Goal: Entertainment & Leisure: Browse casually

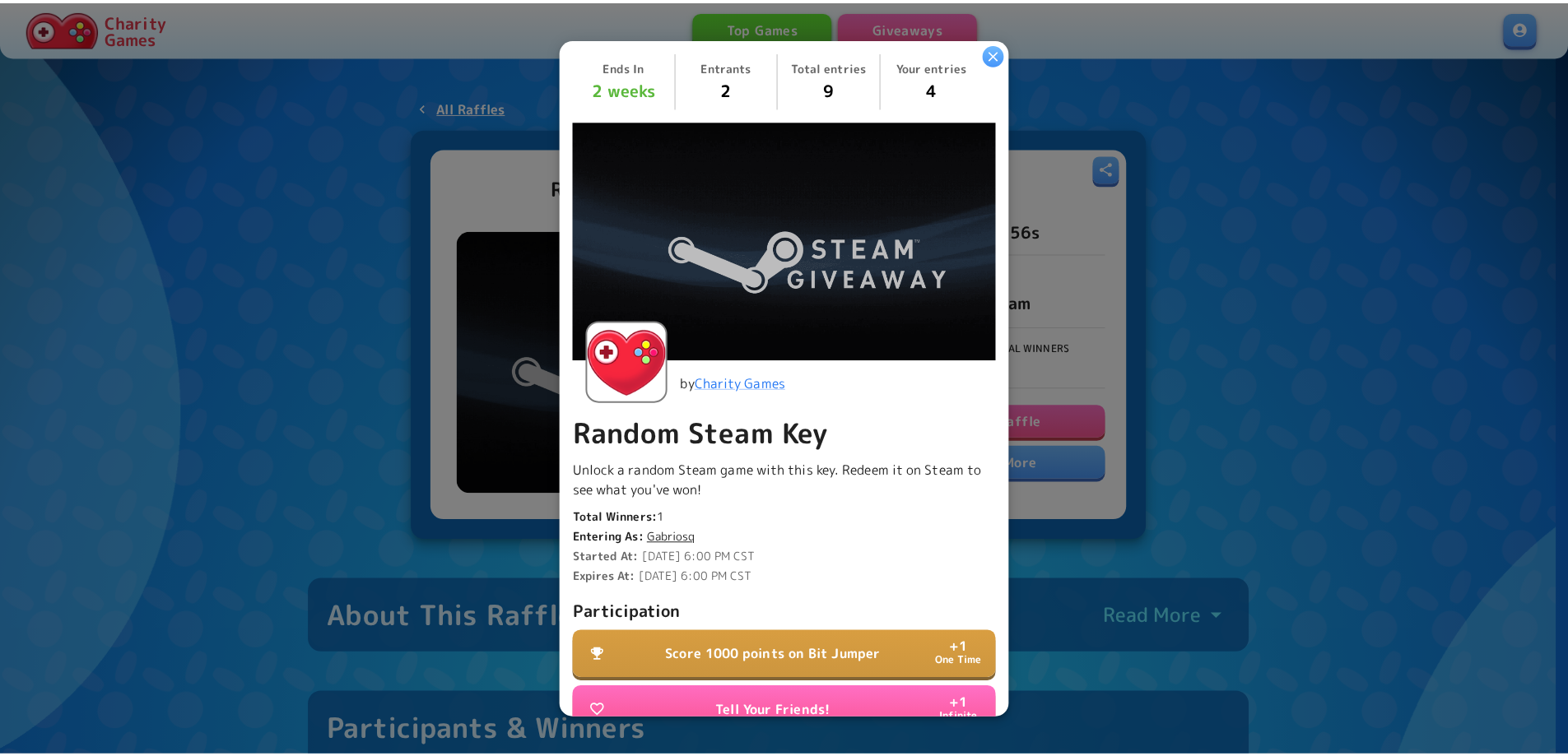
scroll to position [311, 0]
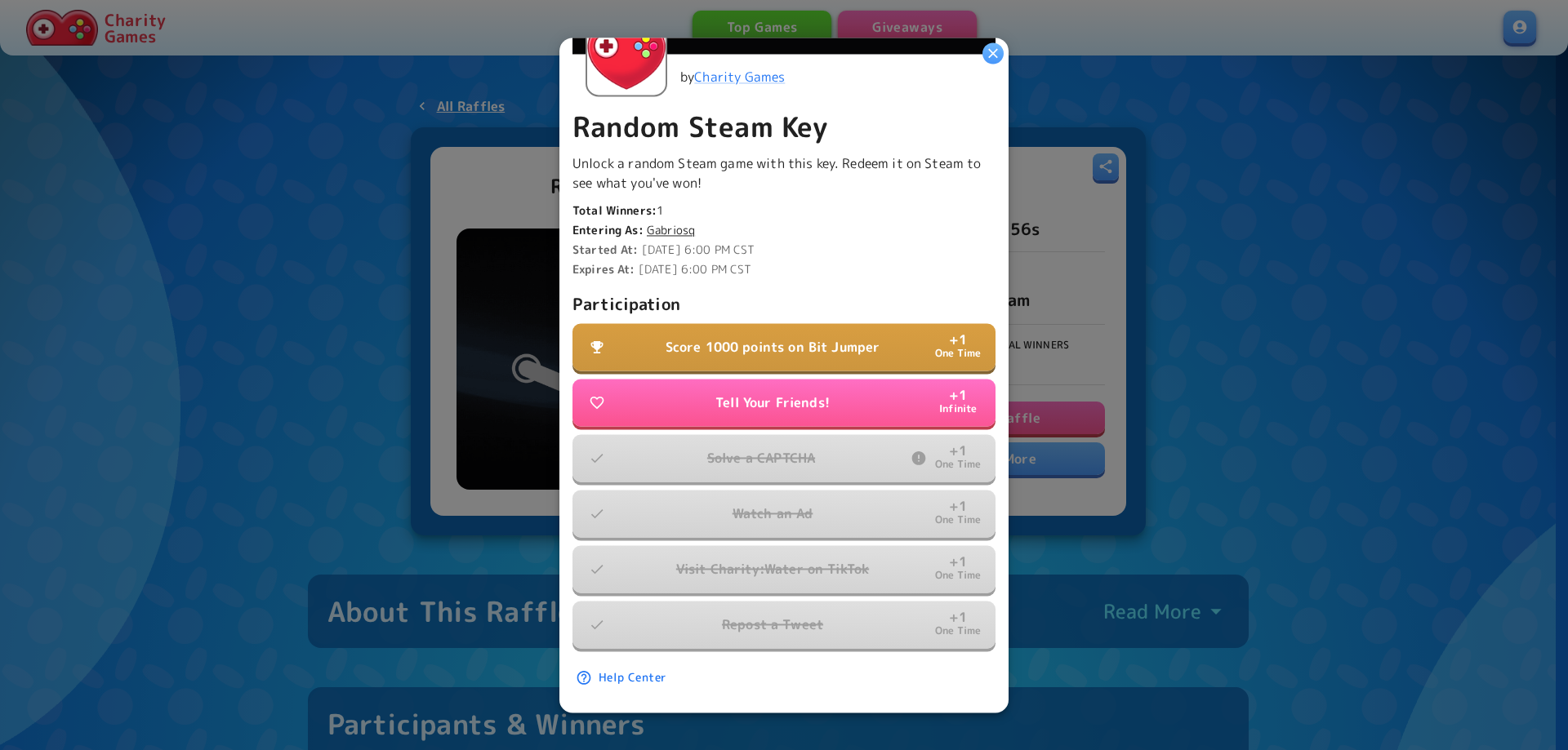
click at [794, 342] on p "Score 1000 points on Bit Jumper" at bounding box center [773, 347] width 215 height 19
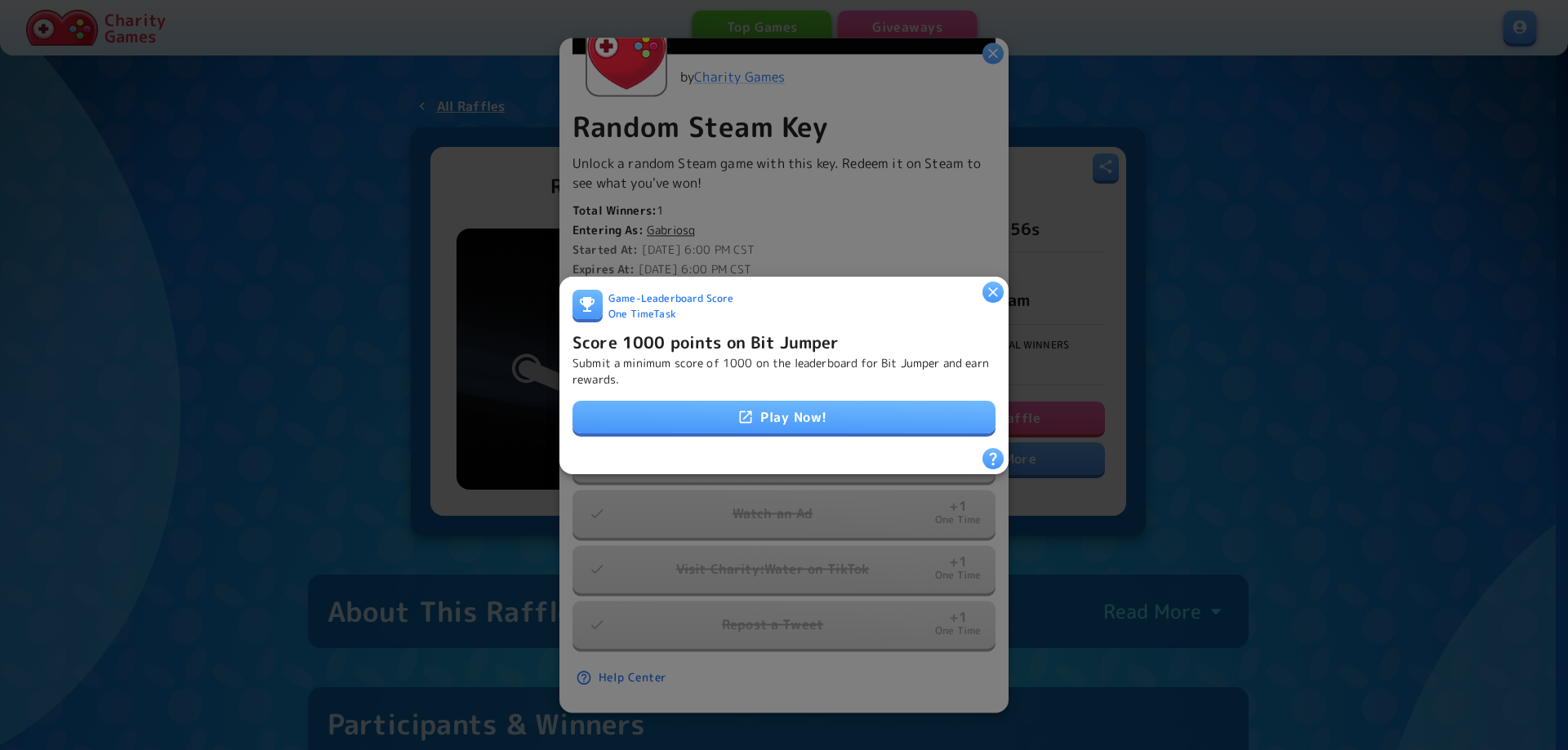
click at [772, 415] on link "Play Now!" at bounding box center [784, 416] width 423 height 32
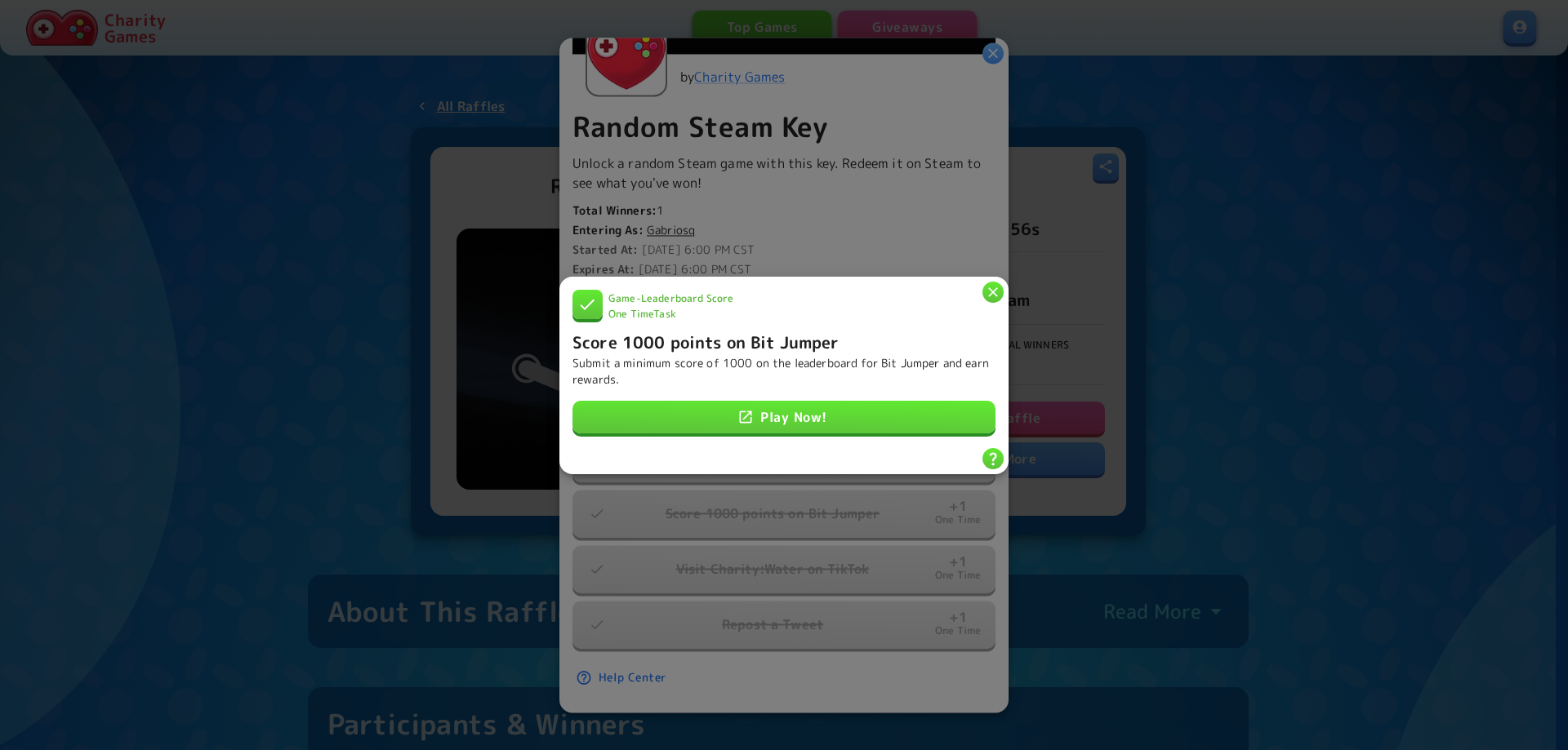
click at [1225, 352] on div at bounding box center [784, 375] width 1568 height 750
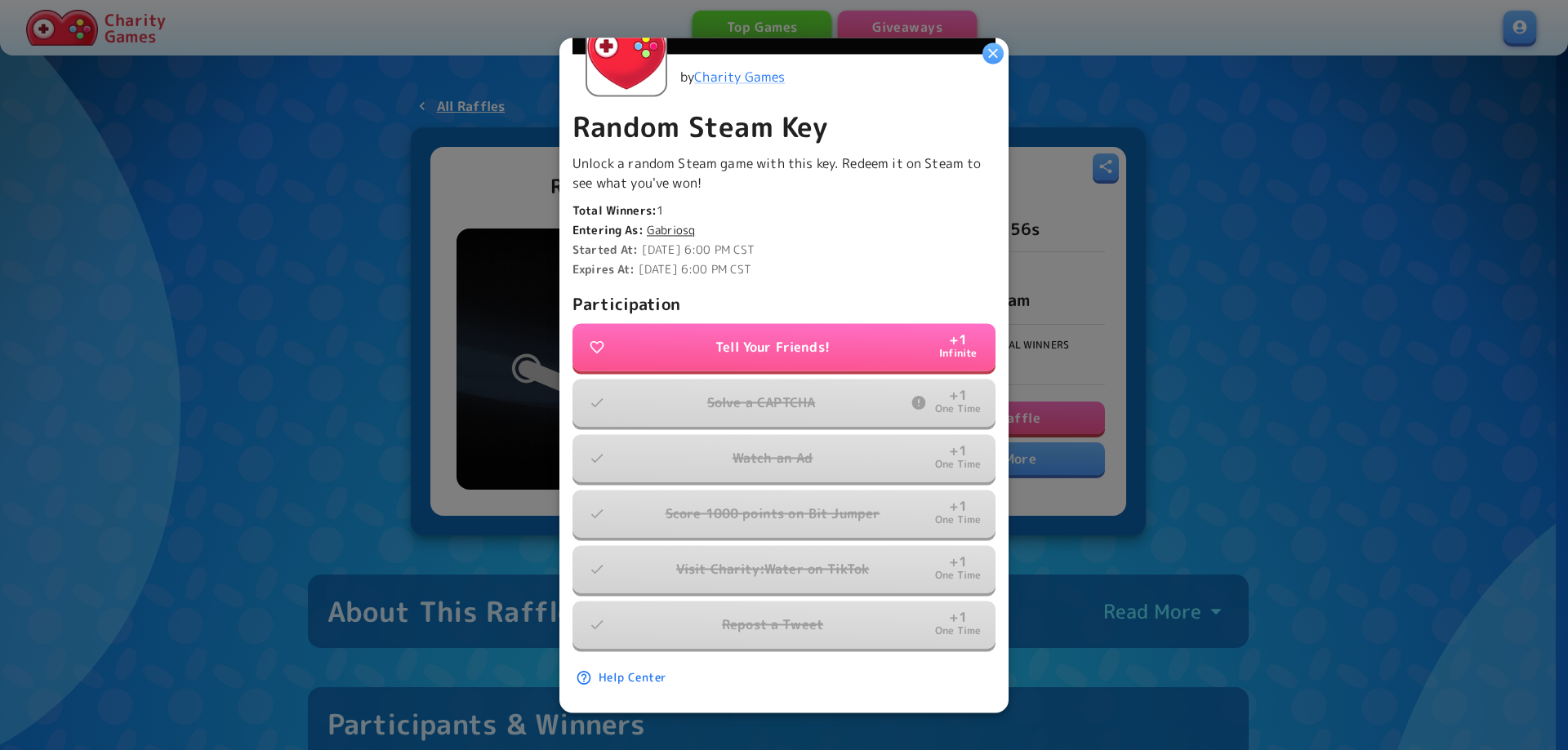
click at [1269, 347] on div at bounding box center [784, 375] width 1568 height 750
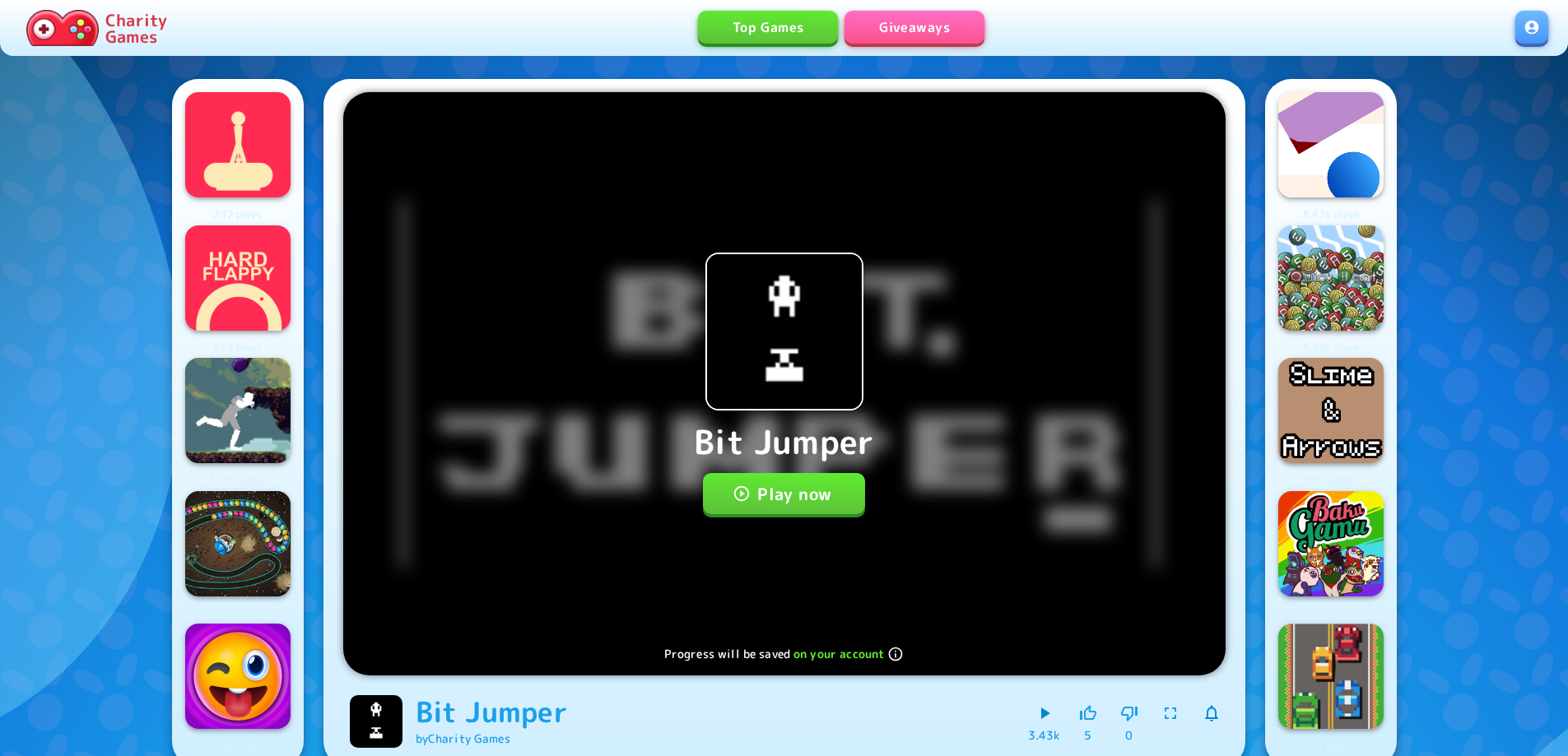
click at [798, 496] on button "Play now" at bounding box center [784, 494] width 162 height 41
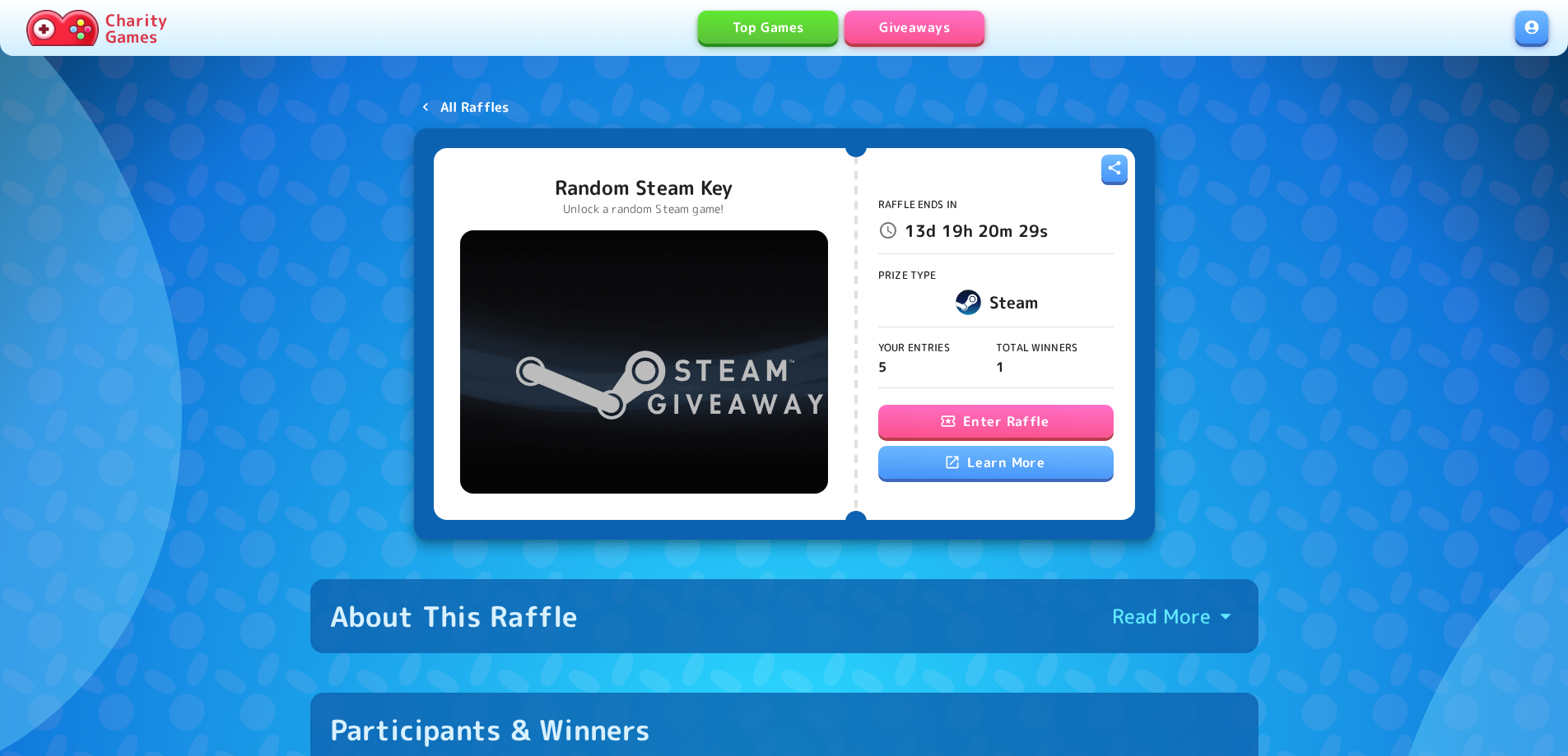
click at [479, 104] on p "All Raffles" at bounding box center [474, 106] width 70 height 19
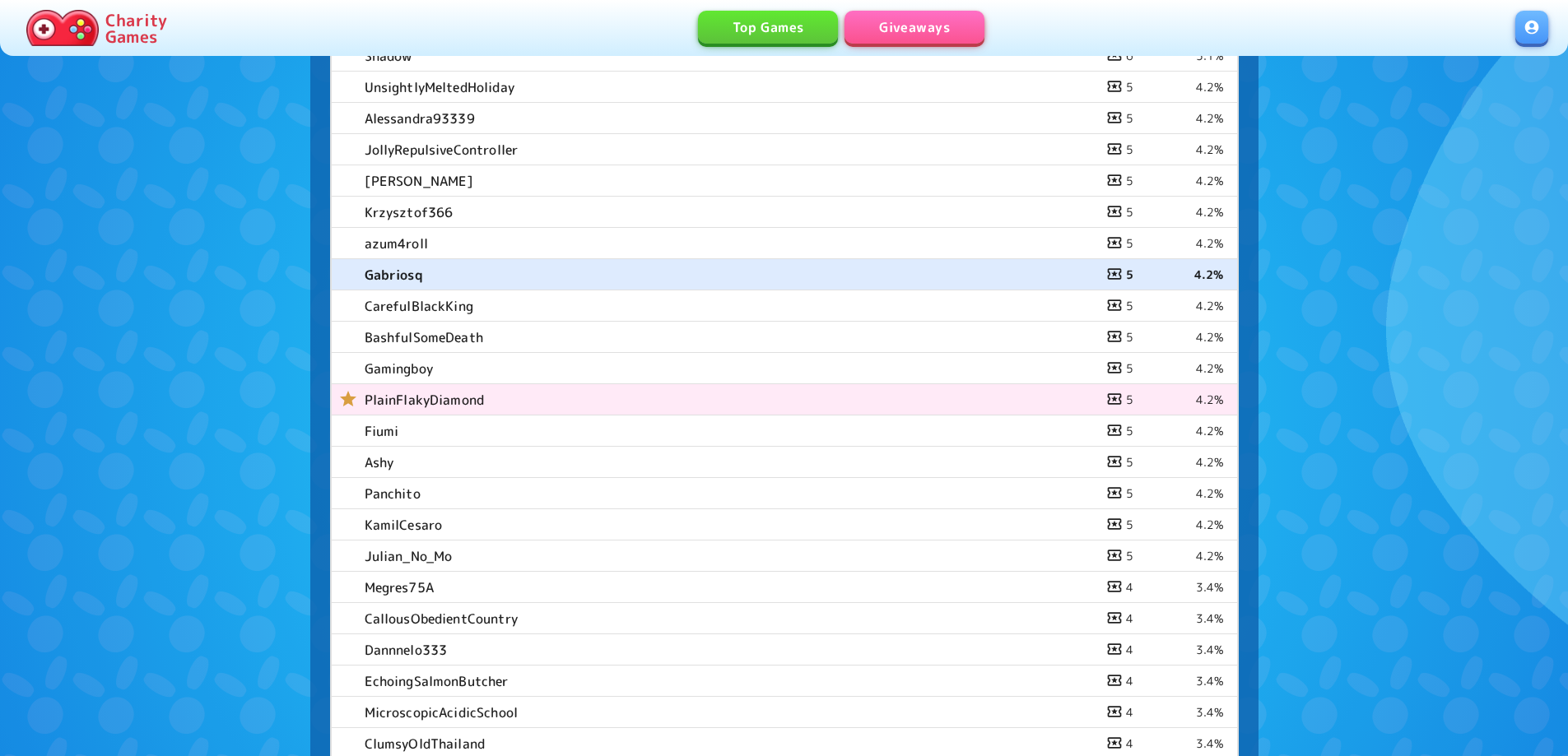
scroll to position [823, 0]
